Goal: Check status: Check status

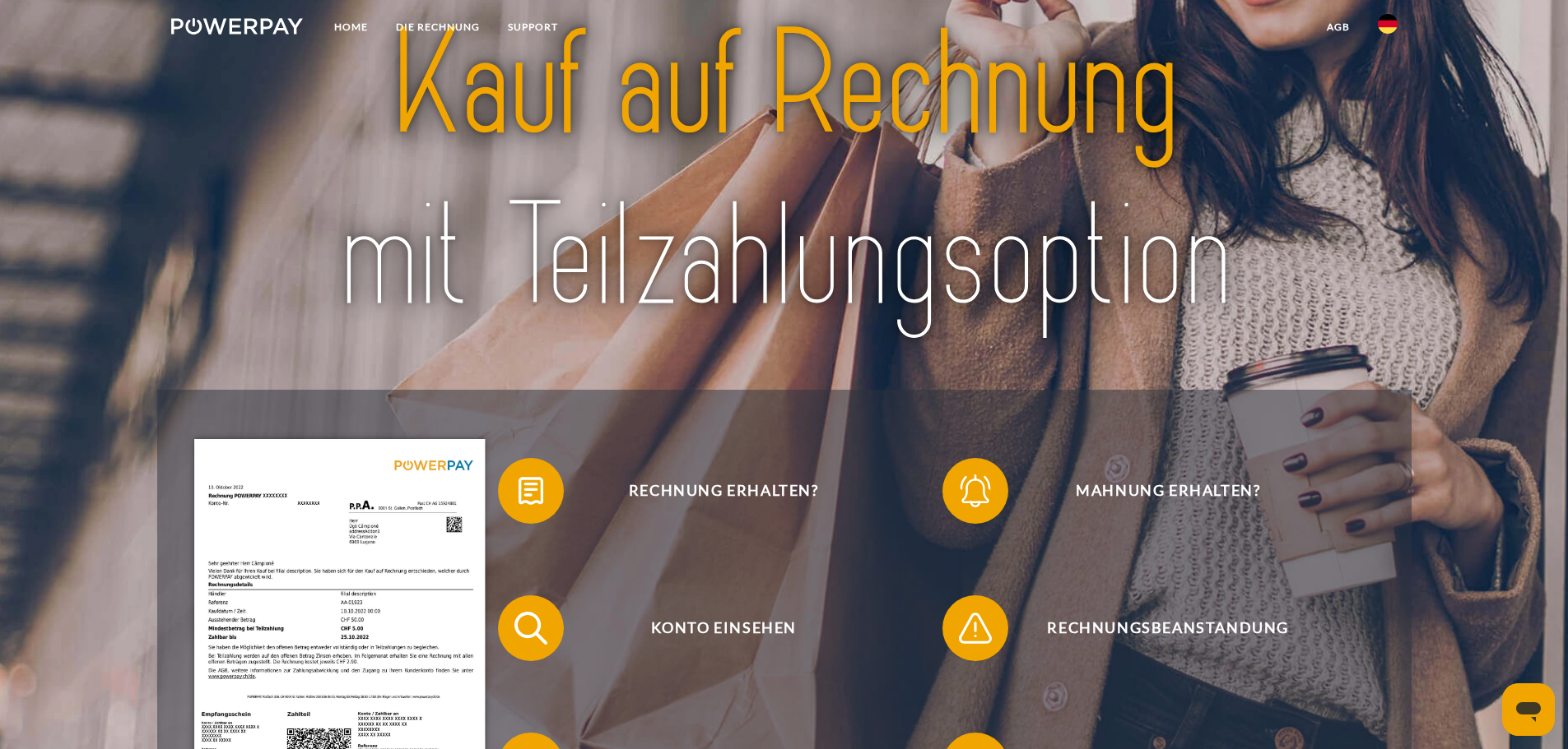
scroll to position [164, 0]
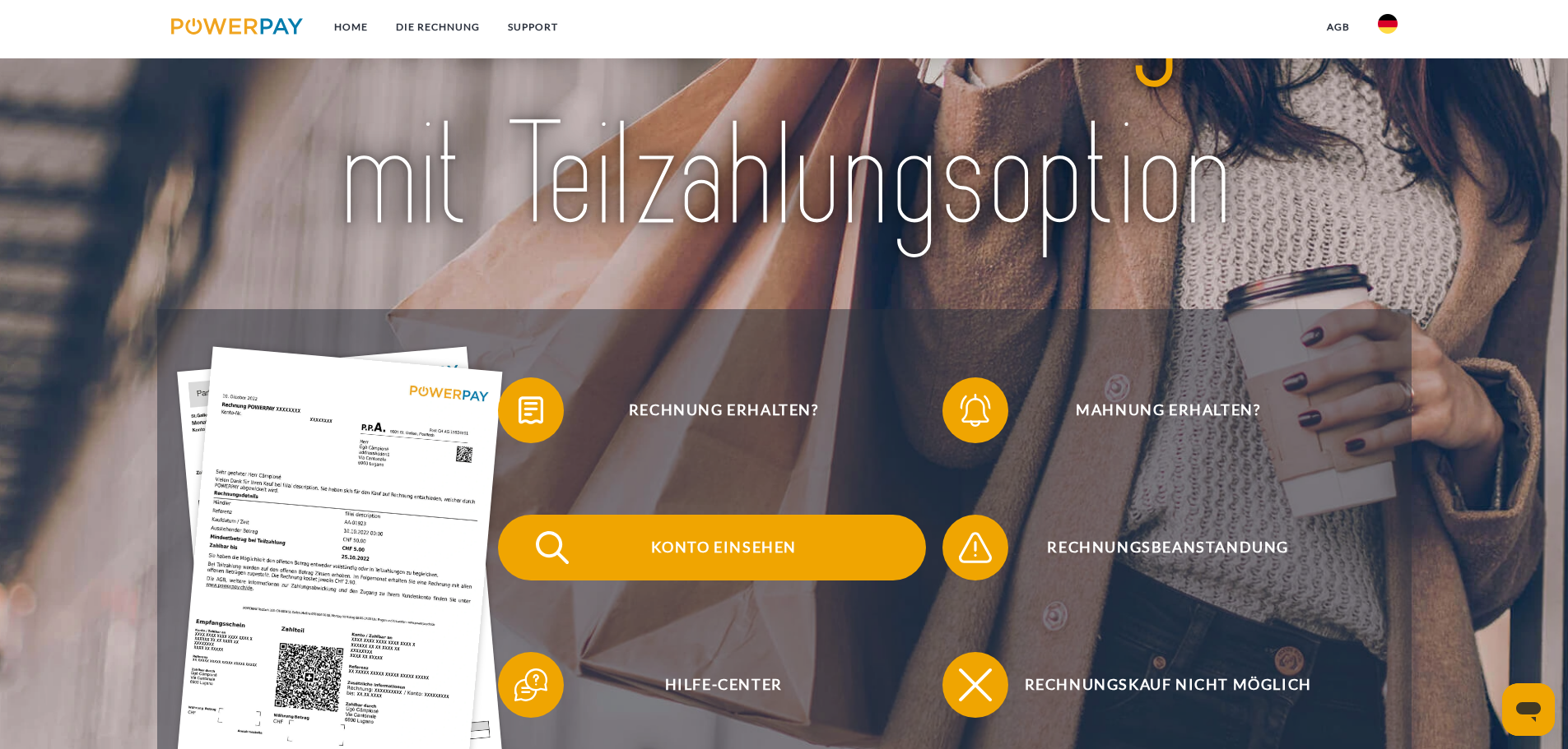
click at [722, 555] on span "Konto einsehen" at bounding box center [723, 547] width 404 height 66
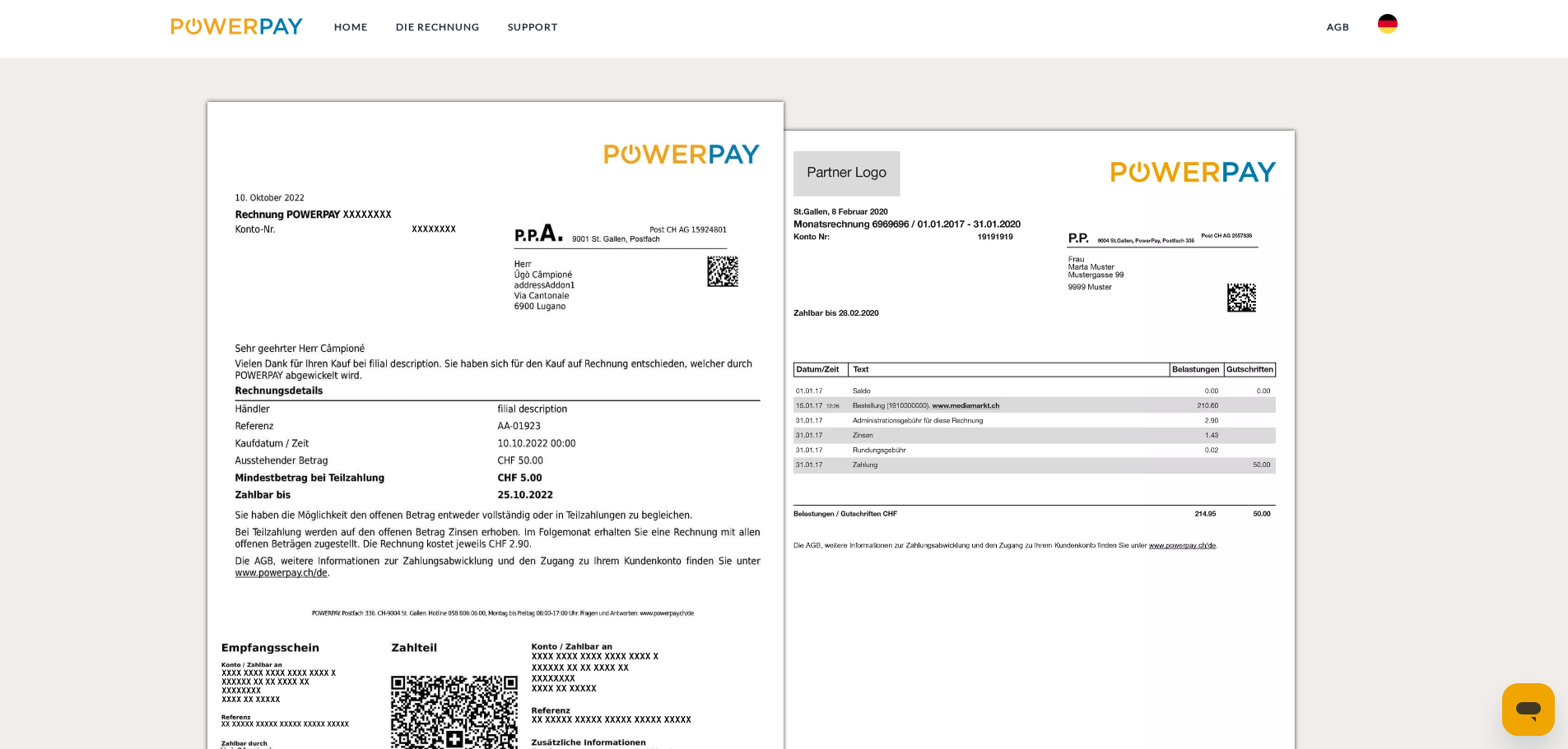
scroll to position [1308, 0]
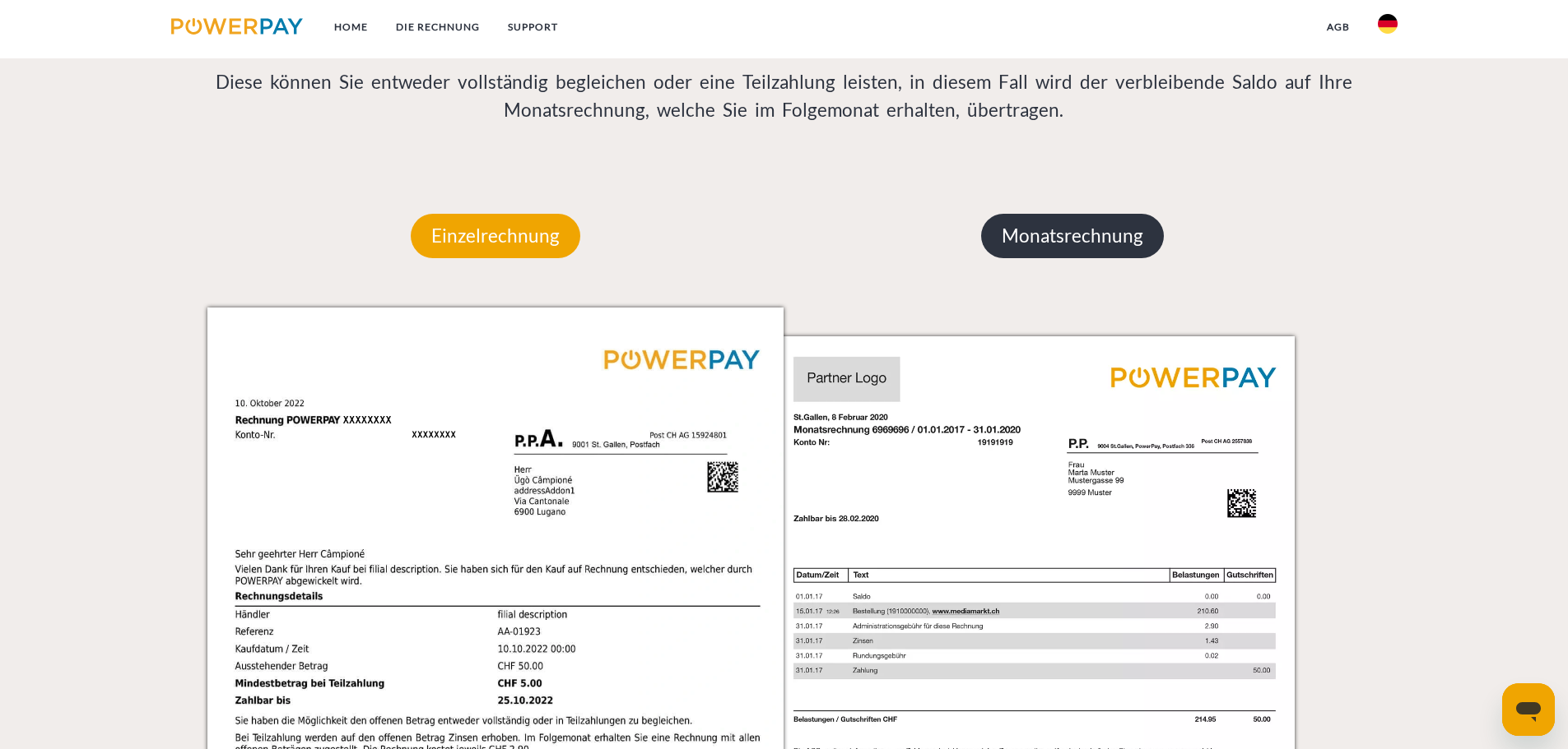
click at [1111, 258] on p "Monatsrechnung" at bounding box center [1072, 236] width 183 height 44
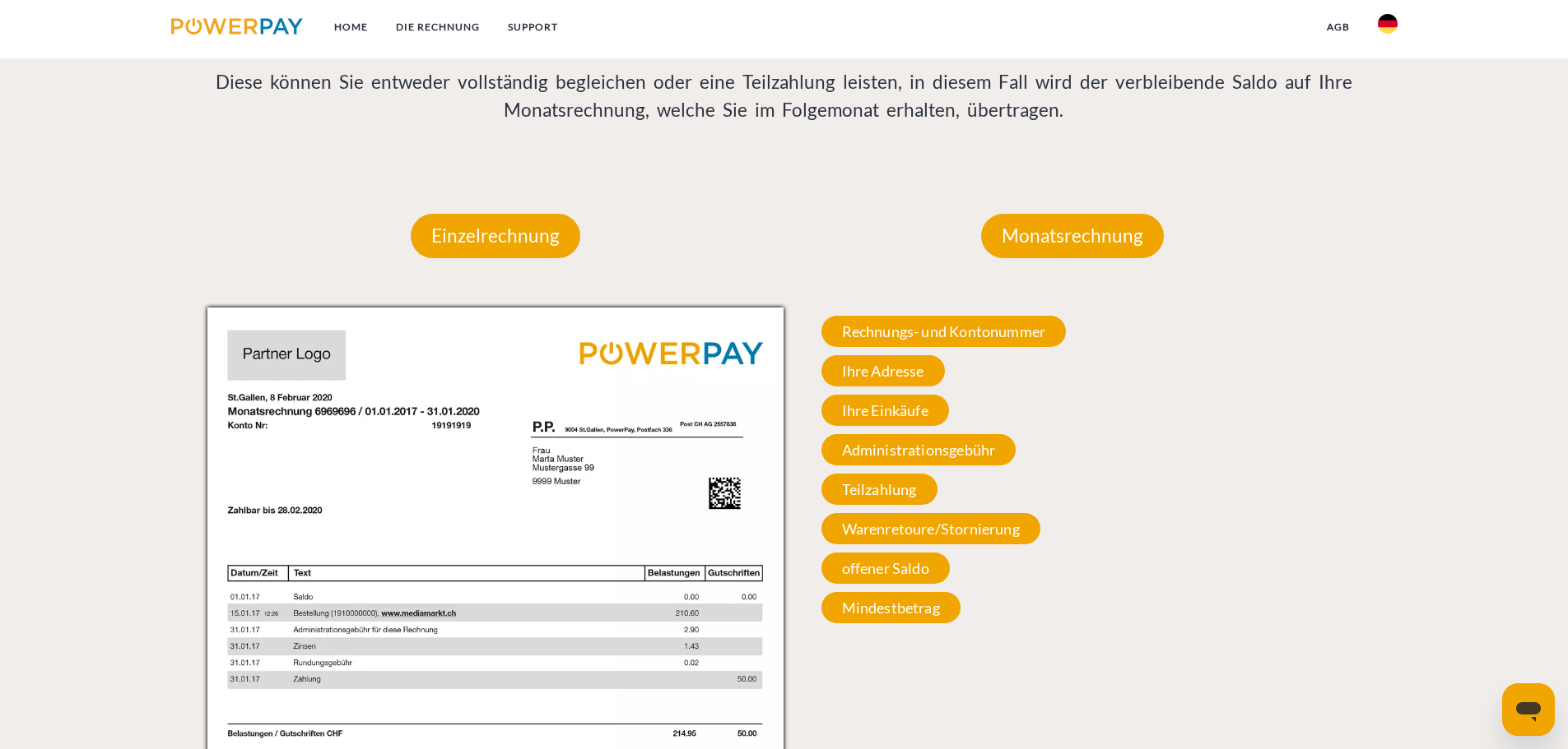
click at [263, 29] on img at bounding box center [237, 26] width 133 height 16
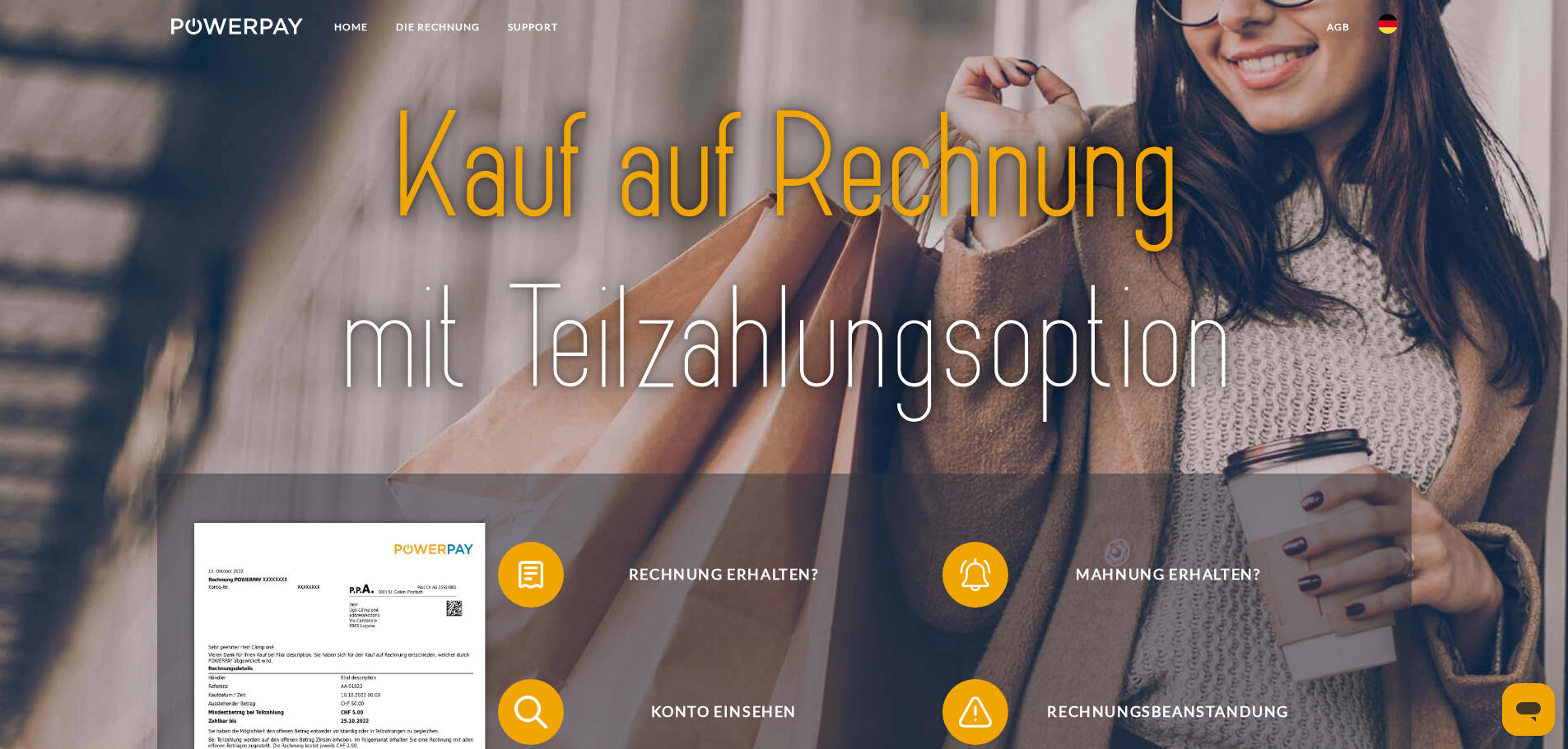
click at [244, 12] on link at bounding box center [237, 29] width 160 height 34
drag, startPoint x: 356, startPoint y: 31, endPoint x: 378, endPoint y: 44, distance: 25.6
click at [356, 30] on link "Home" at bounding box center [351, 27] width 61 height 30
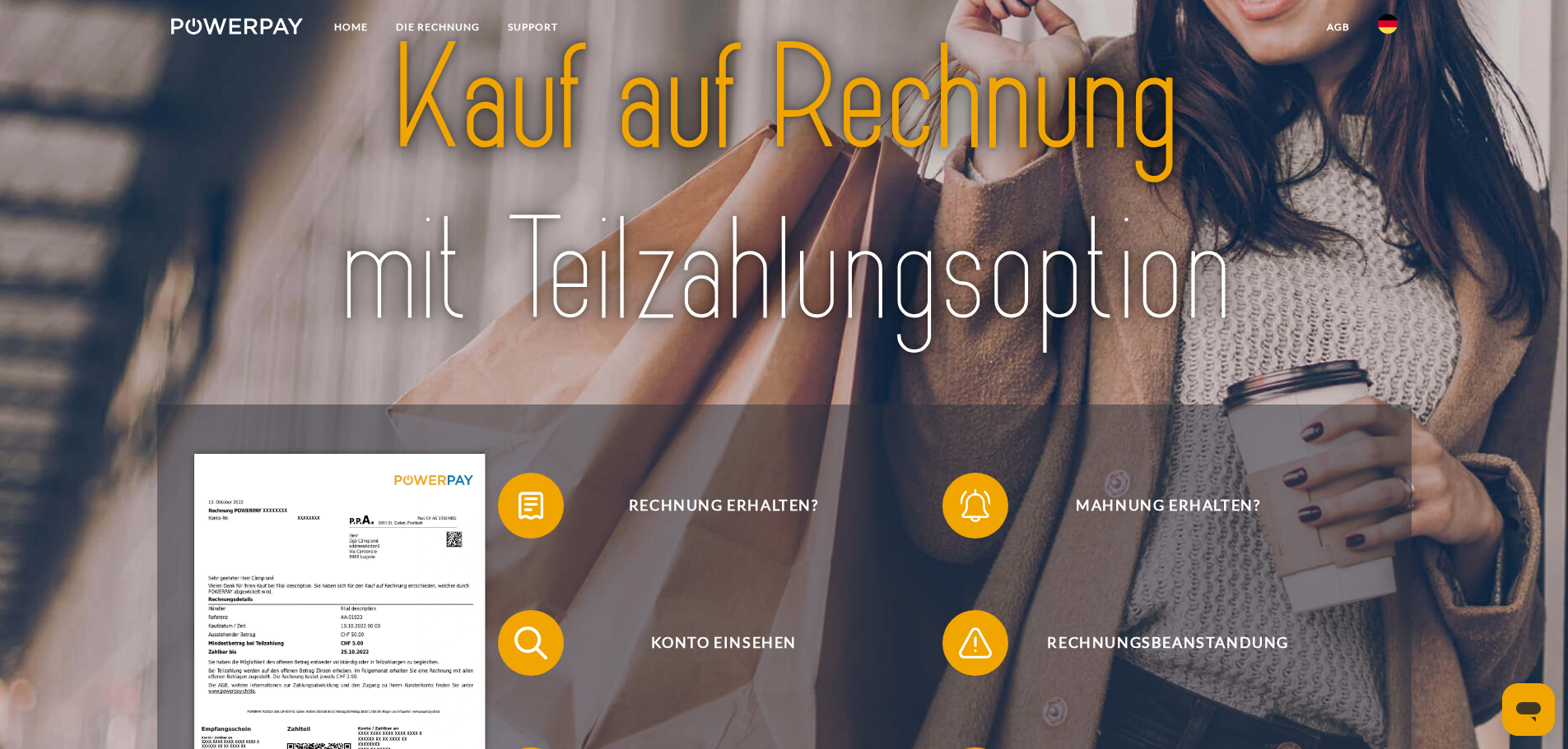
scroll to position [164, 0]
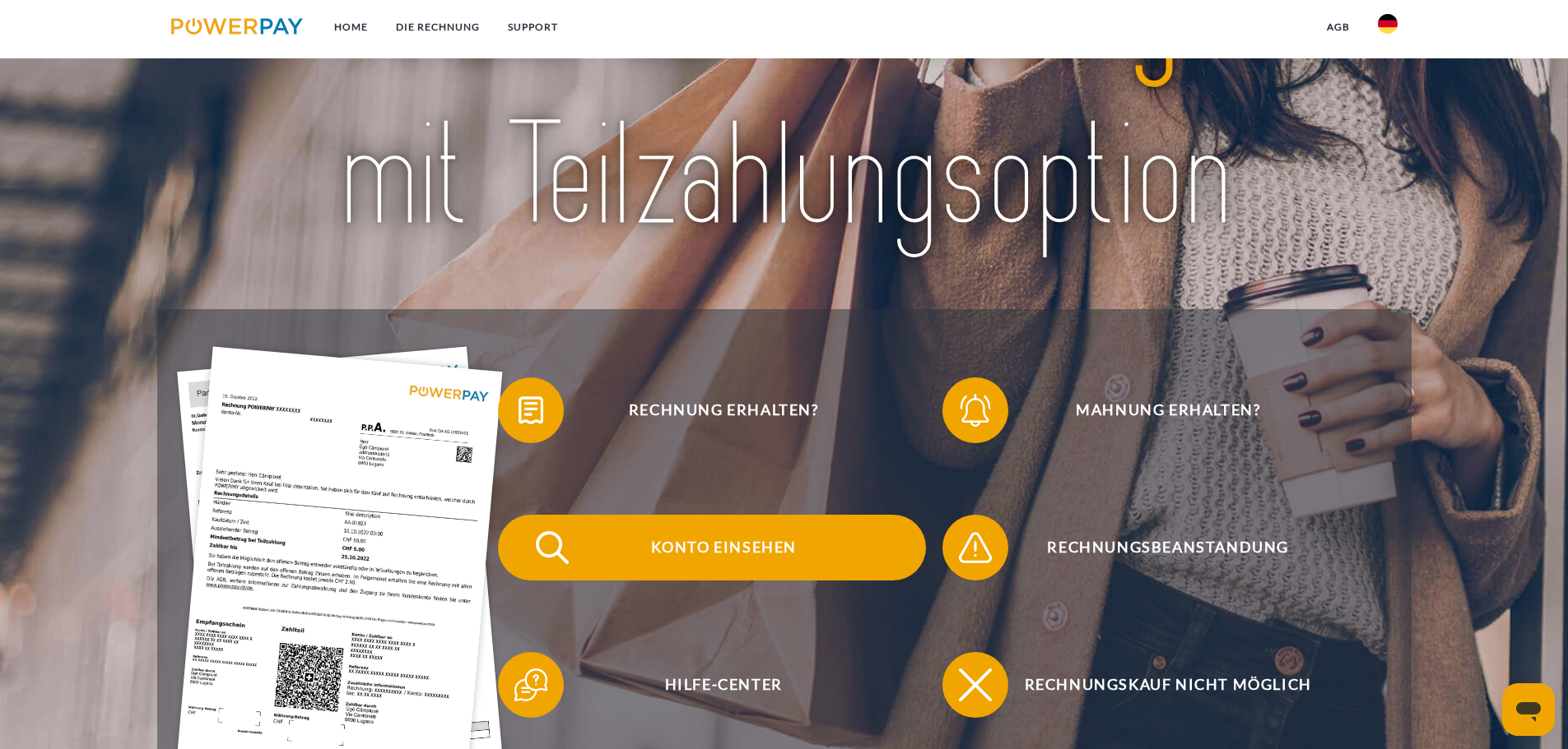
click at [738, 542] on span "Konto einsehen" at bounding box center [723, 547] width 404 height 66
